Goal: Transaction & Acquisition: Download file/media

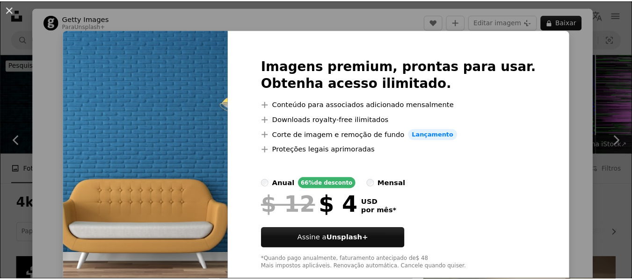
scroll to position [460, 0]
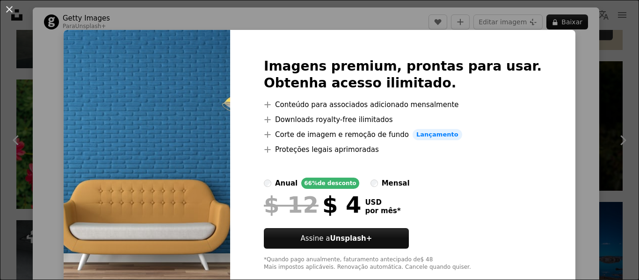
click at [576, 62] on div "An X shape Imagens premium, prontas para usar. Obtenha acesso ilimitado. A plus…" at bounding box center [319, 140] width 639 height 280
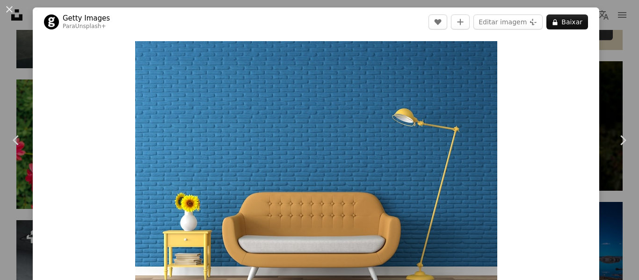
click at [496, 72] on div "Zoom in" at bounding box center [316, 176] width 567 height 281
click at [605, 63] on div "An X shape Chevron left Chevron right Getty Images Para Unsplash+ A heart A plu…" at bounding box center [319, 140] width 639 height 280
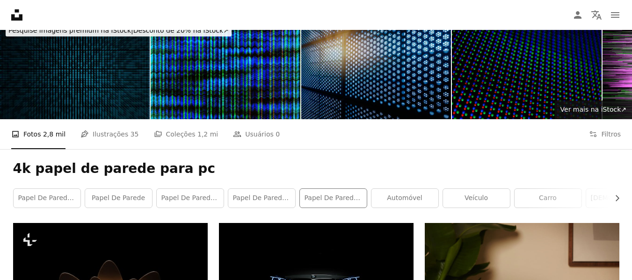
scroll to position [94, 0]
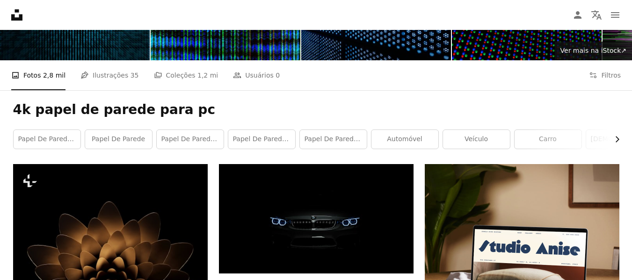
click at [616, 137] on icon "Chevron right" at bounding box center [616, 139] width 9 height 9
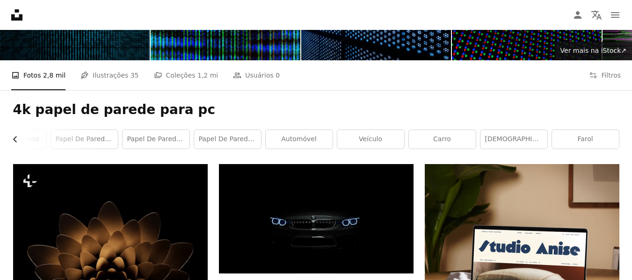
click at [15, 136] on icon "Chevron left" at bounding box center [15, 139] width 9 height 9
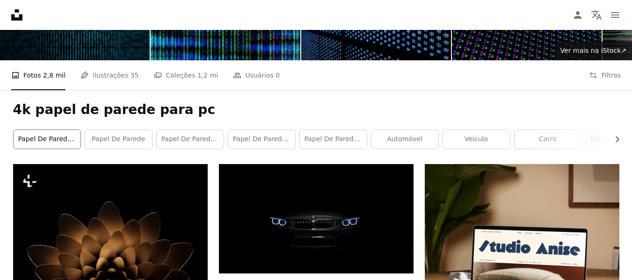
click at [34, 139] on link "Papel de parede 4k" at bounding box center [47, 139] width 67 height 19
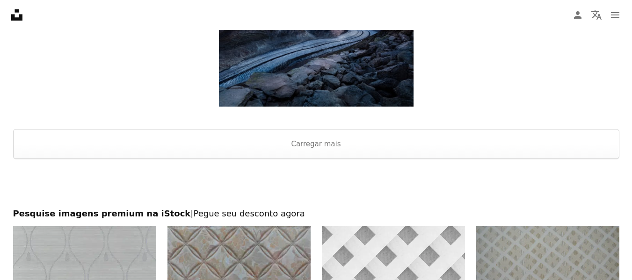
scroll to position [1216, 0]
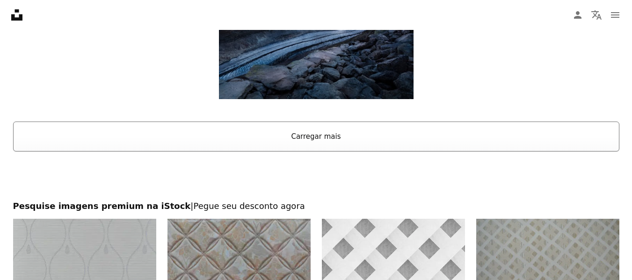
click at [307, 140] on button "Carregar mais" at bounding box center [316, 137] width 606 height 30
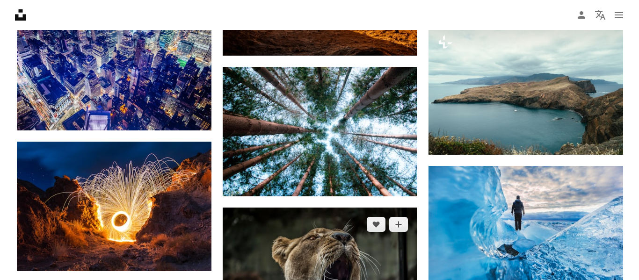
scroll to position [4819, 0]
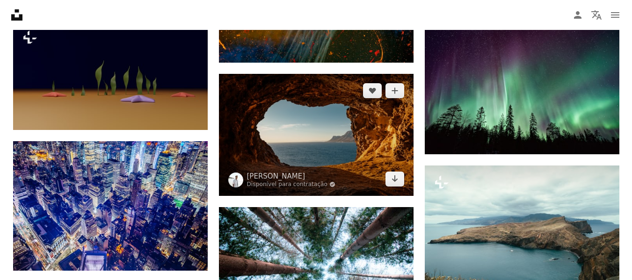
click at [290, 145] on img at bounding box center [316, 135] width 195 height 122
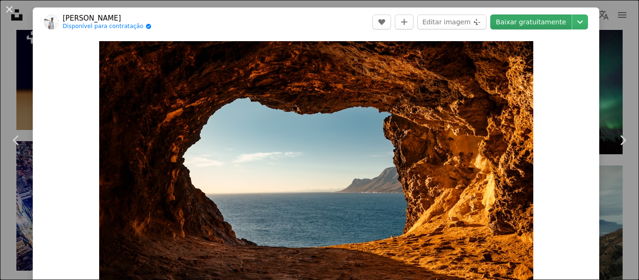
click at [525, 21] on link "Baixar gratuitamente" at bounding box center [530, 22] width 81 height 15
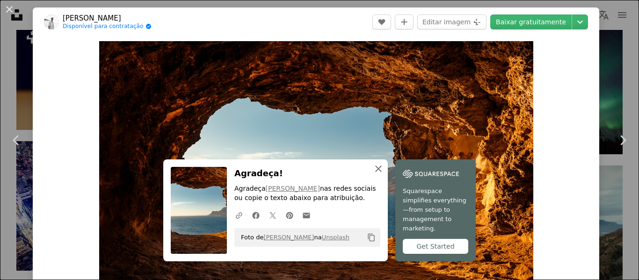
click at [375, 175] on icon "An X shape" at bounding box center [378, 168] width 11 height 11
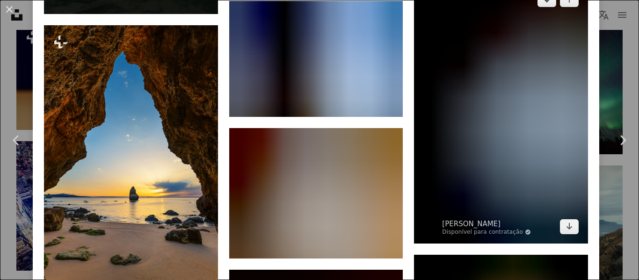
scroll to position [2152, 0]
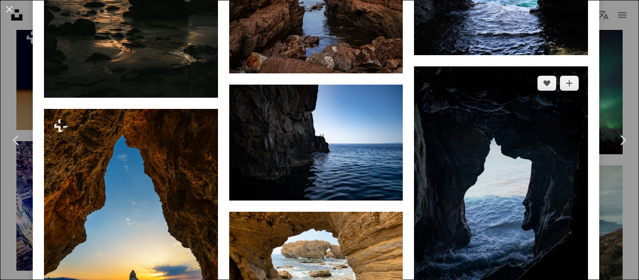
click at [487, 188] on img at bounding box center [501, 196] width 174 height 261
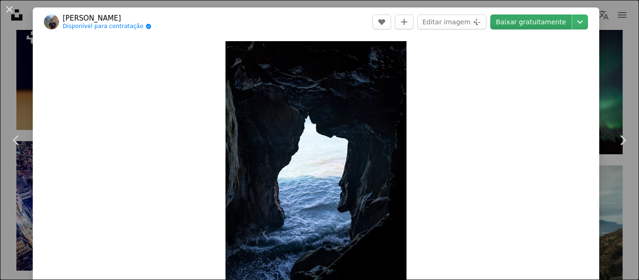
click at [531, 21] on link "Baixar gratuitamente" at bounding box center [530, 22] width 81 height 15
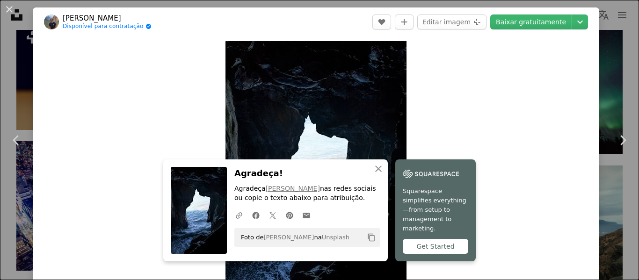
click at [609, 90] on div "An X shape Chevron left Chevron right [PERSON_NAME] Disponível para contratação…" at bounding box center [319, 140] width 639 height 280
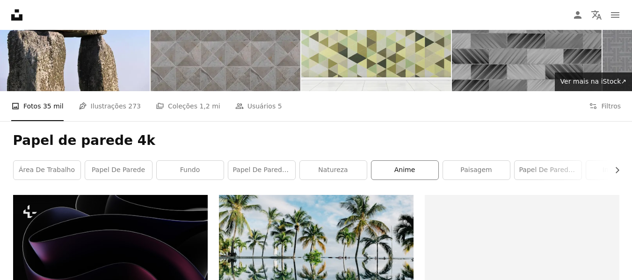
scroll to position [187, 0]
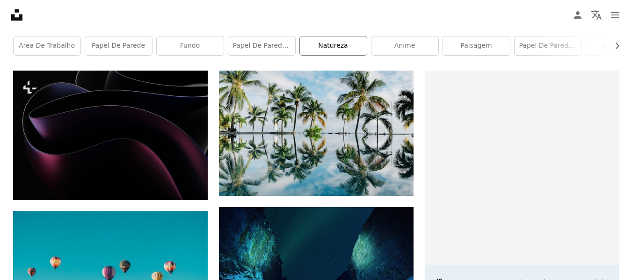
click at [335, 45] on link "natureza" at bounding box center [333, 45] width 67 height 19
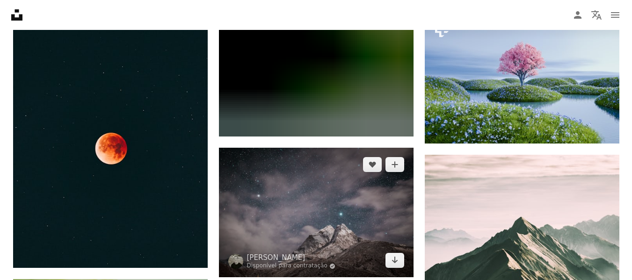
scroll to position [18856, 0]
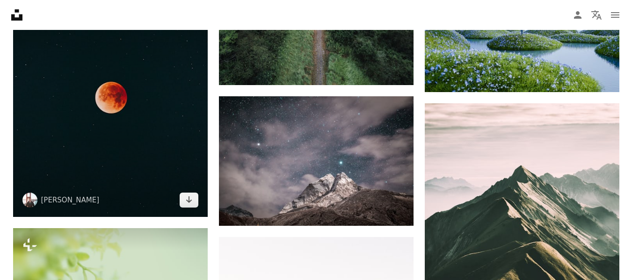
click at [160, 101] on img at bounding box center [110, 95] width 195 height 243
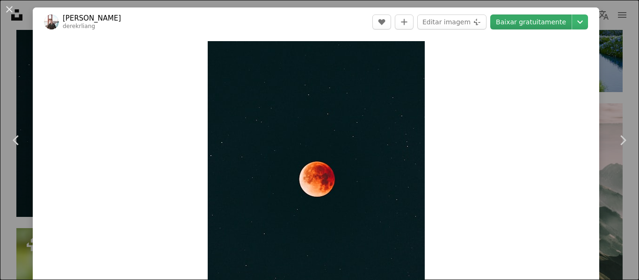
click at [512, 22] on link "Baixar gratuitamente" at bounding box center [530, 22] width 81 height 15
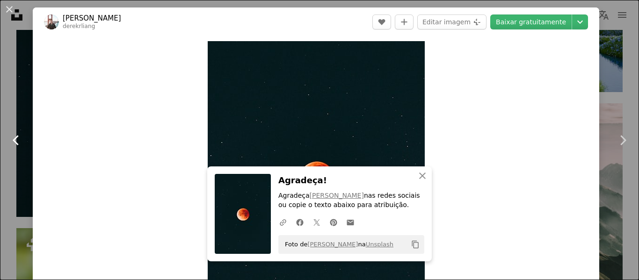
click at [17, 136] on icon "Chevron left" at bounding box center [16, 140] width 15 height 15
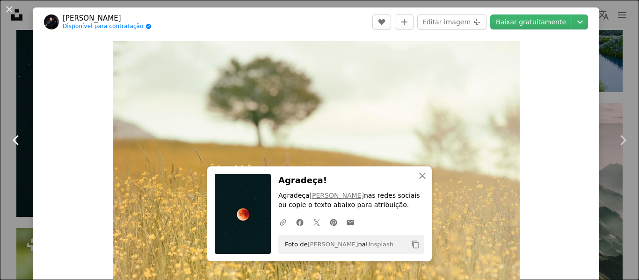
click at [15, 140] on icon at bounding box center [16, 140] width 6 height 10
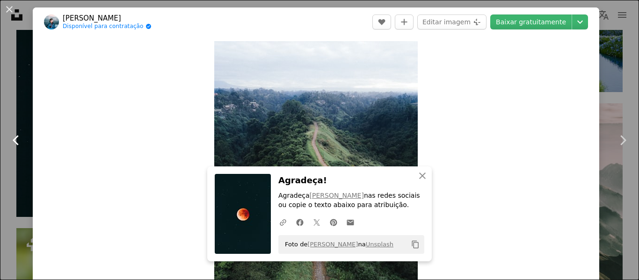
click at [31, 115] on link "Chevron left" at bounding box center [16, 140] width 33 height 90
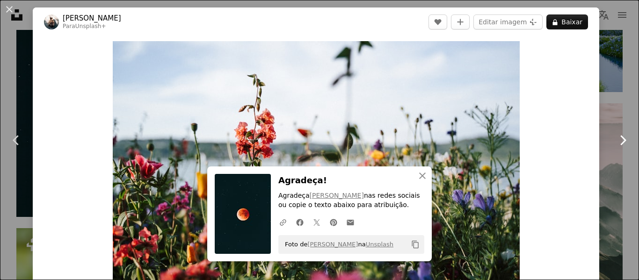
click at [611, 167] on link "Chevron right" at bounding box center [622, 140] width 33 height 90
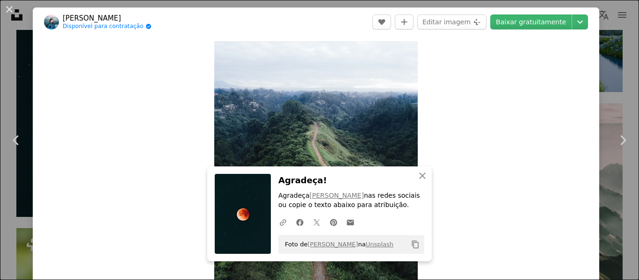
click at [605, 51] on div "An X shape Chevron left Chevron right [PERSON_NAME] Disponível para contratação…" at bounding box center [319, 140] width 639 height 280
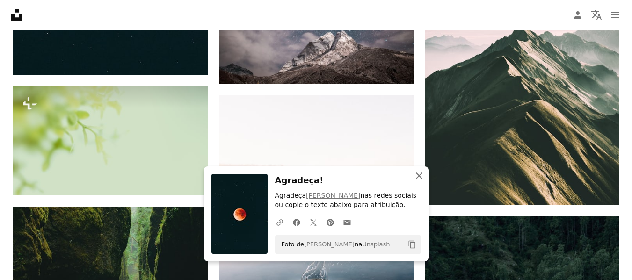
scroll to position [19136, 0]
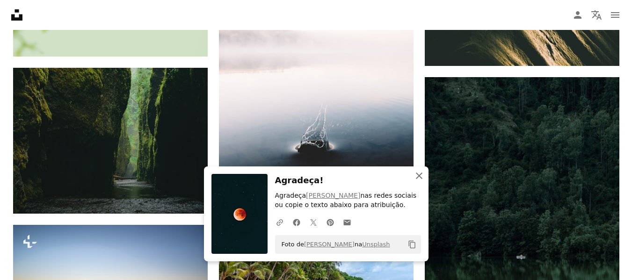
click at [421, 173] on icon "An X shape" at bounding box center [419, 175] width 11 height 11
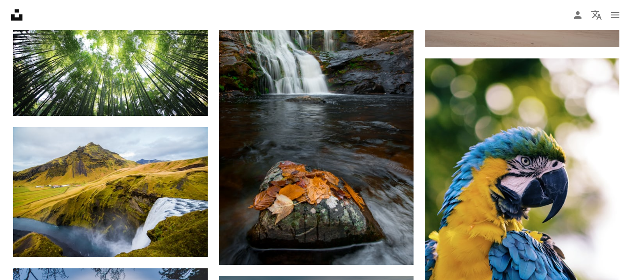
scroll to position [26763, 0]
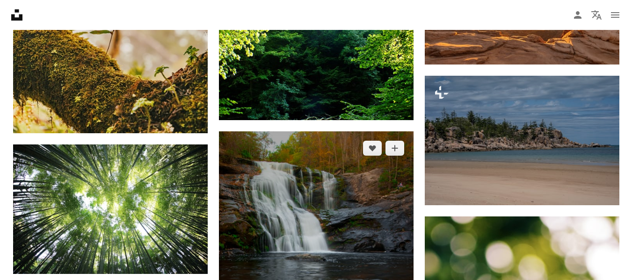
click at [319, 181] on img at bounding box center [316, 277] width 195 height 292
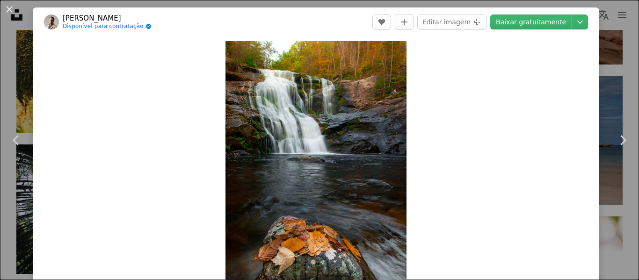
click at [505, 12] on header "[PERSON_NAME] Disponível para contratação A checkmark inside of a circle A hear…" at bounding box center [316, 21] width 567 height 29
click at [506, 17] on link "Baixar gratuitamente" at bounding box center [530, 22] width 81 height 15
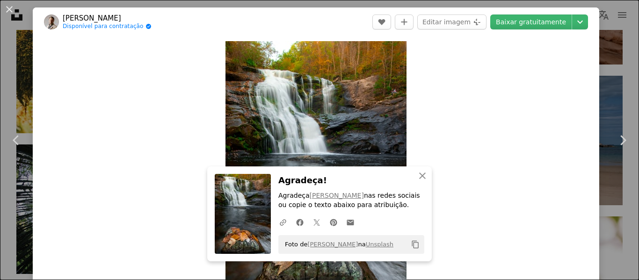
click at [8, 11] on button "An X shape" at bounding box center [9, 9] width 11 height 11
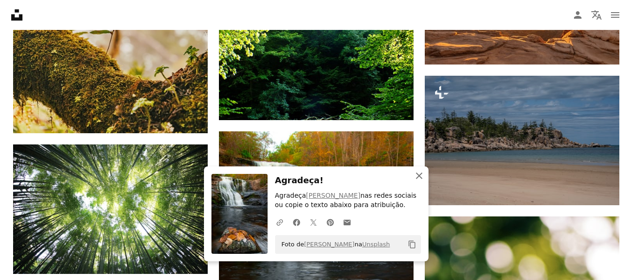
click at [418, 180] on icon "An X shape" at bounding box center [419, 175] width 11 height 11
